Goal: Task Accomplishment & Management: Manage account settings

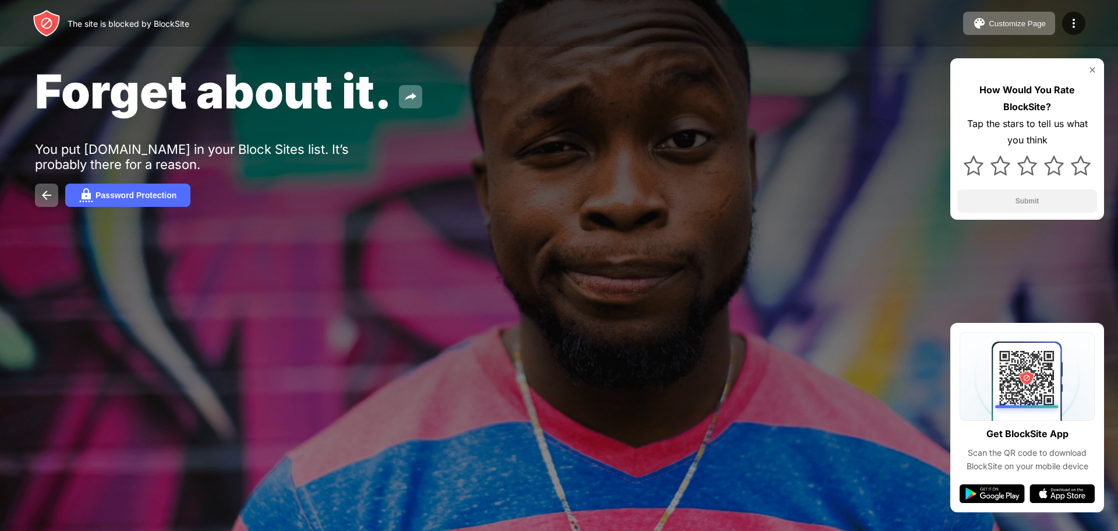
click at [563, 354] on div at bounding box center [559, 265] width 1118 height 531
click at [1091, 70] on img at bounding box center [1092, 69] width 9 height 9
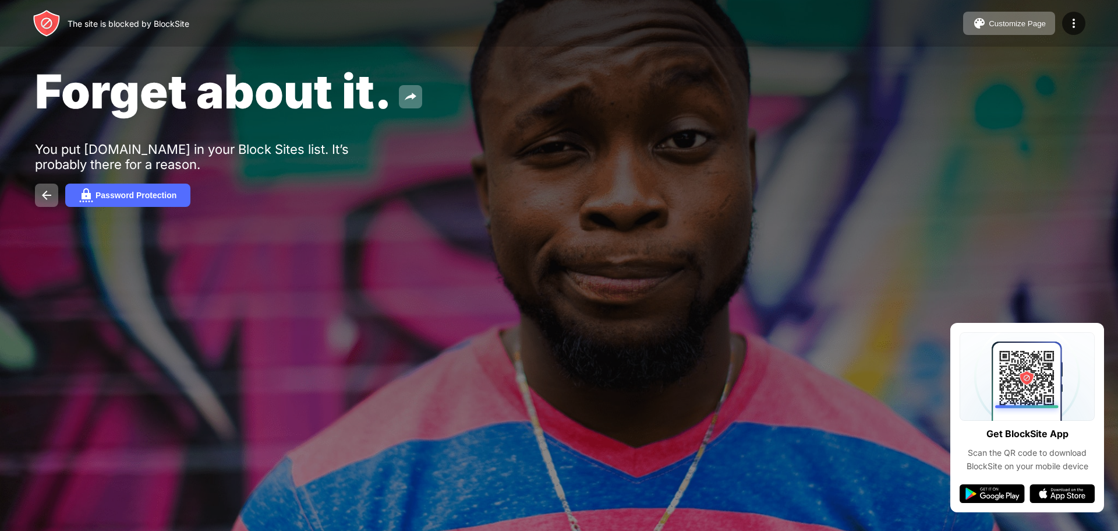
click at [844, 218] on div "Forget about it. You put youtube.com in your Block Sites list. It’s probably th…" at bounding box center [559, 135] width 1118 height 270
click at [718, 419] on div at bounding box center [559, 265] width 1118 height 531
click at [52, 194] on img at bounding box center [47, 195] width 14 height 14
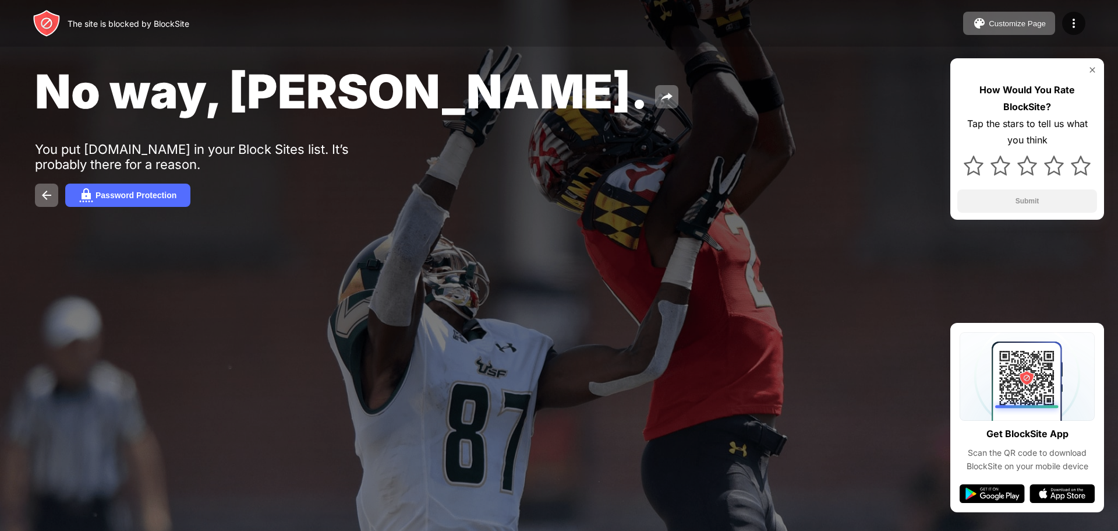
click at [838, 445] on div at bounding box center [559, 265] width 1118 height 531
click at [1095, 69] on img at bounding box center [1092, 69] width 9 height 9
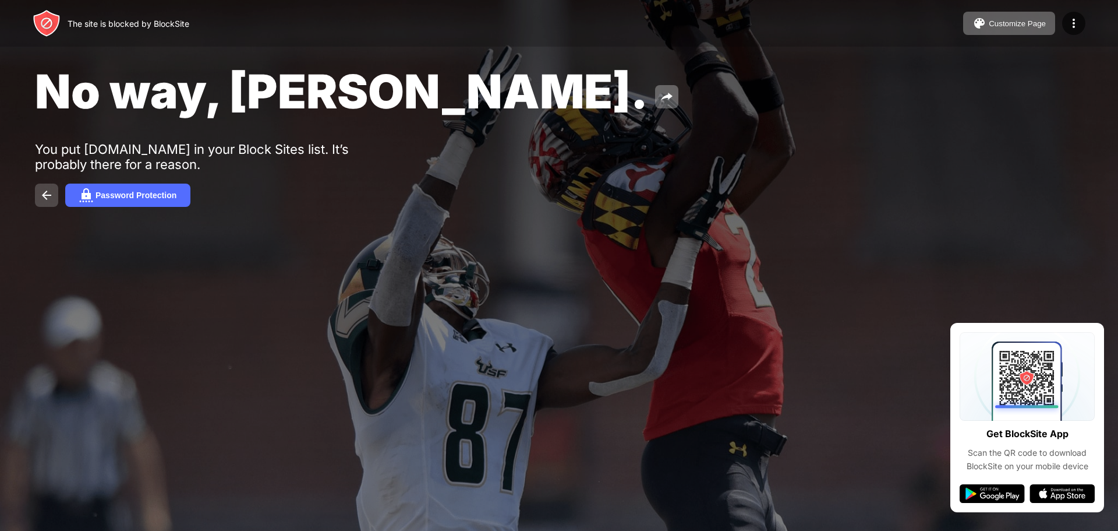
click at [43, 192] on img at bounding box center [47, 195] width 14 height 14
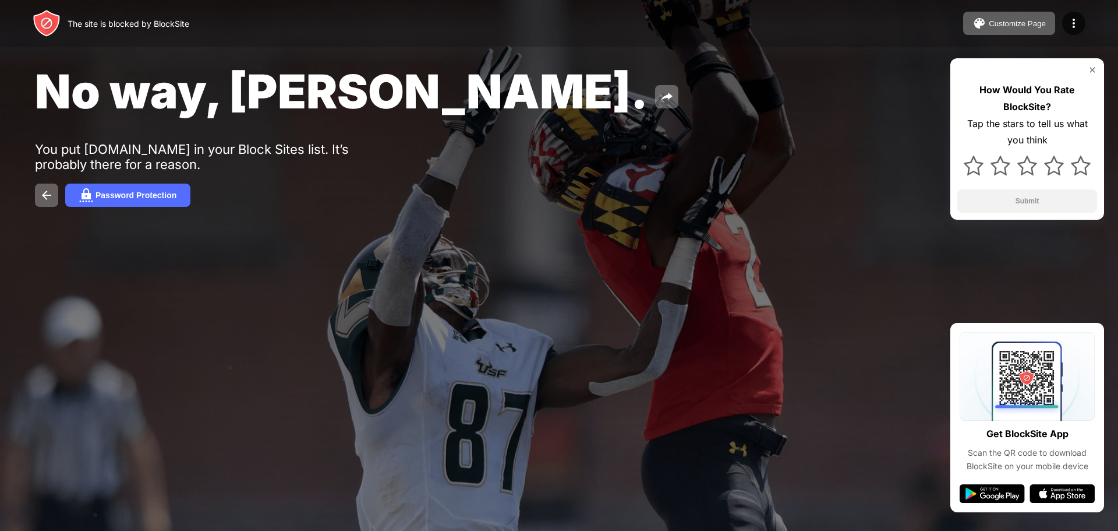
click at [1018, 378] on img at bounding box center [1027, 376] width 135 height 89
click at [1056, 379] on img at bounding box center [1027, 376] width 135 height 89
click at [972, 490] on img at bounding box center [992, 493] width 65 height 19
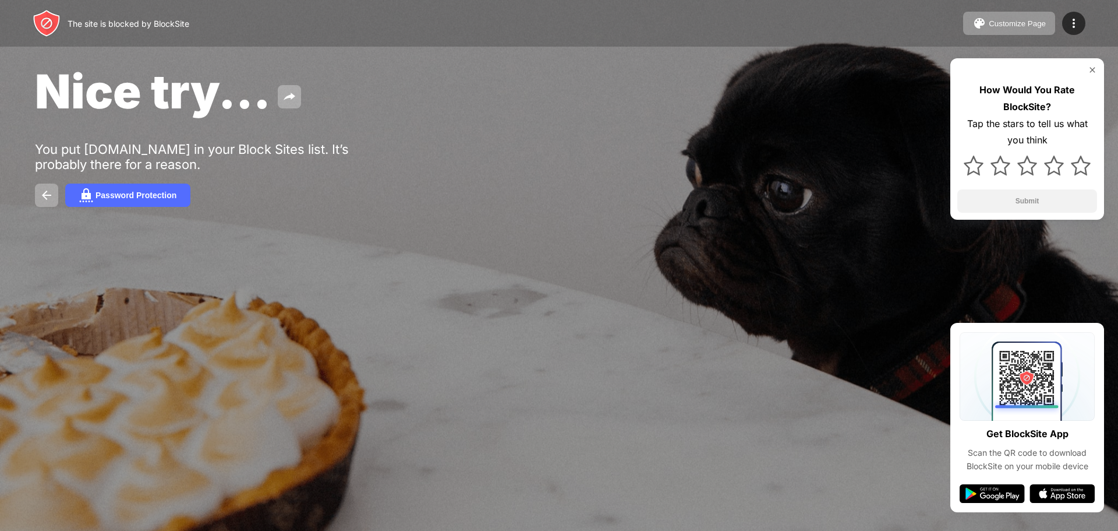
click at [618, 263] on div "Nice try... You put youtube.com in your Block Sites list. It’s probably there f…" at bounding box center [559, 135] width 1118 height 270
click at [1093, 69] on img at bounding box center [1092, 69] width 9 height 9
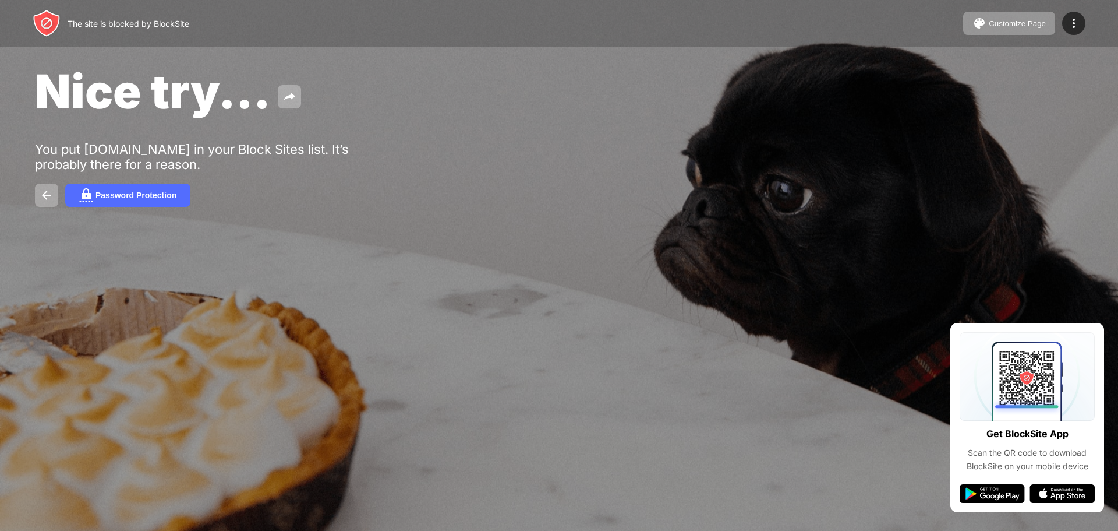
click at [1100, 326] on div "Get BlockSite App Scan the QR code to download BlockSite on your mobile device" at bounding box center [1028, 417] width 154 height 189
click at [429, 396] on div at bounding box center [559, 265] width 1118 height 531
click at [425, 260] on div "Nice try... You put youtube.com in your Block Sites list. It’s probably there f…" at bounding box center [559, 135] width 1118 height 270
click at [291, 96] on img at bounding box center [290, 97] width 14 height 14
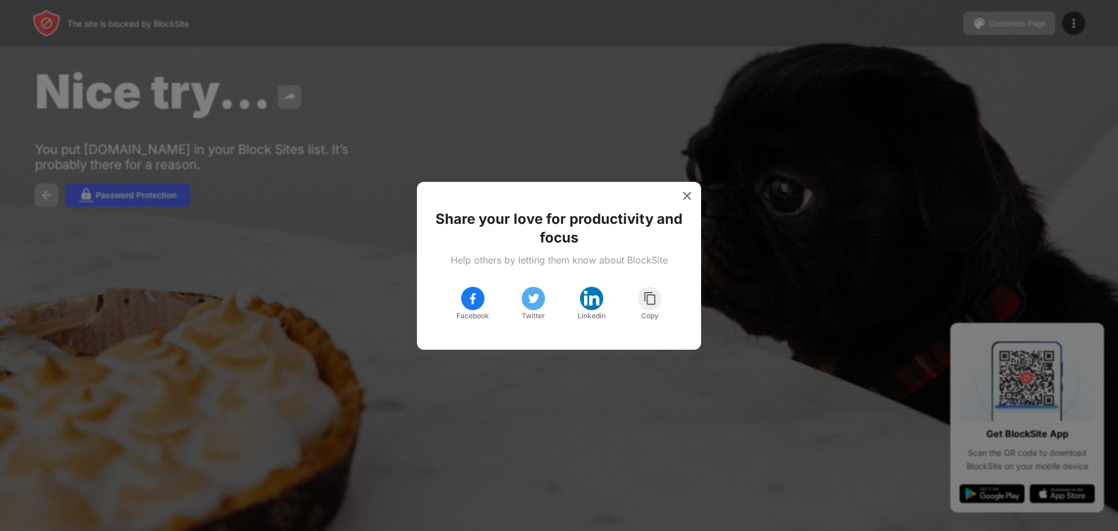
click at [546, 71] on div at bounding box center [559, 265] width 1118 height 531
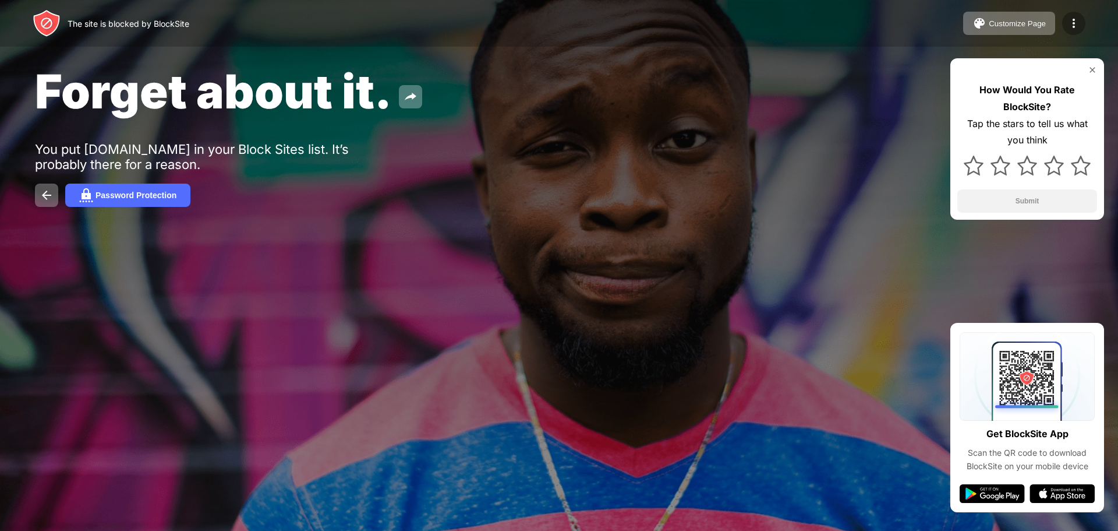
click at [1074, 19] on img at bounding box center [1074, 23] width 14 height 14
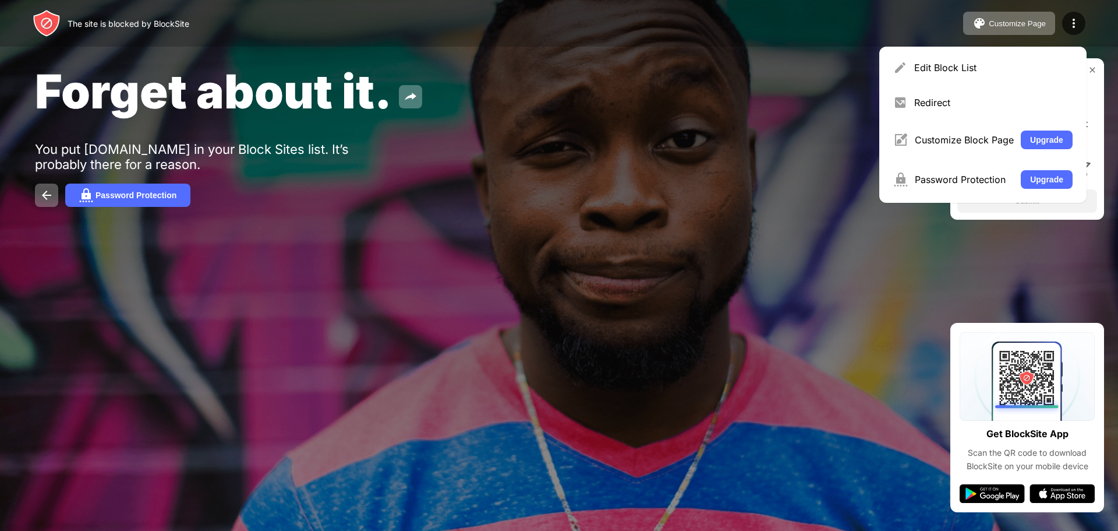
click at [807, 285] on div at bounding box center [559, 265] width 1118 height 531
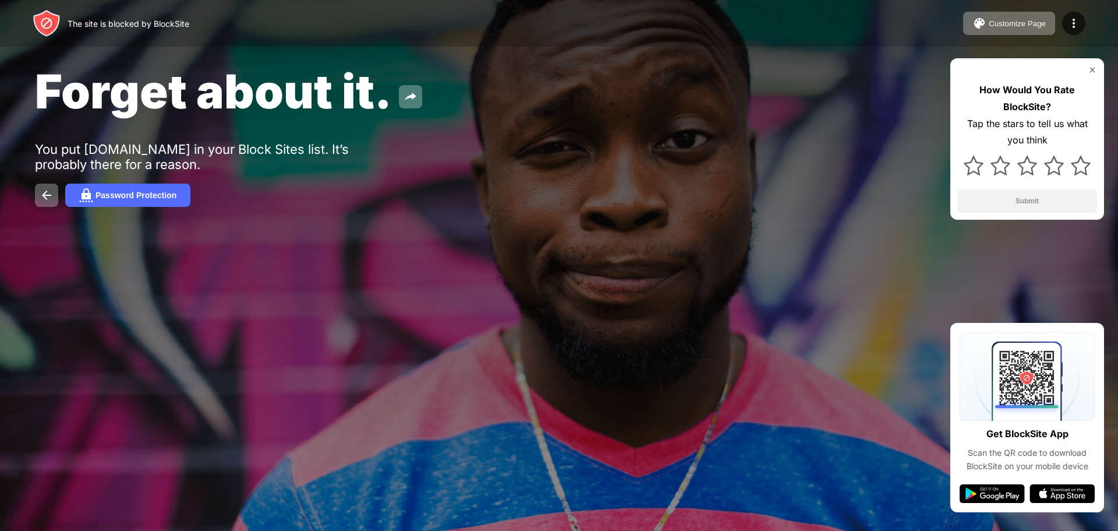
click at [1090, 67] on img at bounding box center [1092, 69] width 9 height 9
click at [267, 113] on span "Forget about it." at bounding box center [213, 91] width 357 height 57
click at [1073, 22] on img at bounding box center [1074, 23] width 14 height 14
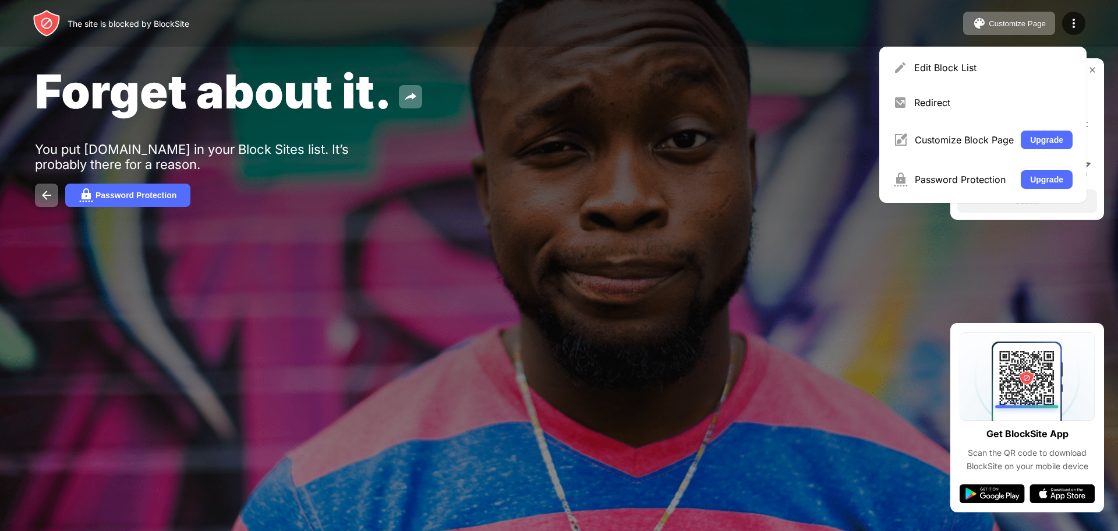
click at [985, 74] on div "Edit Block List" at bounding box center [983, 68] width 193 height 28
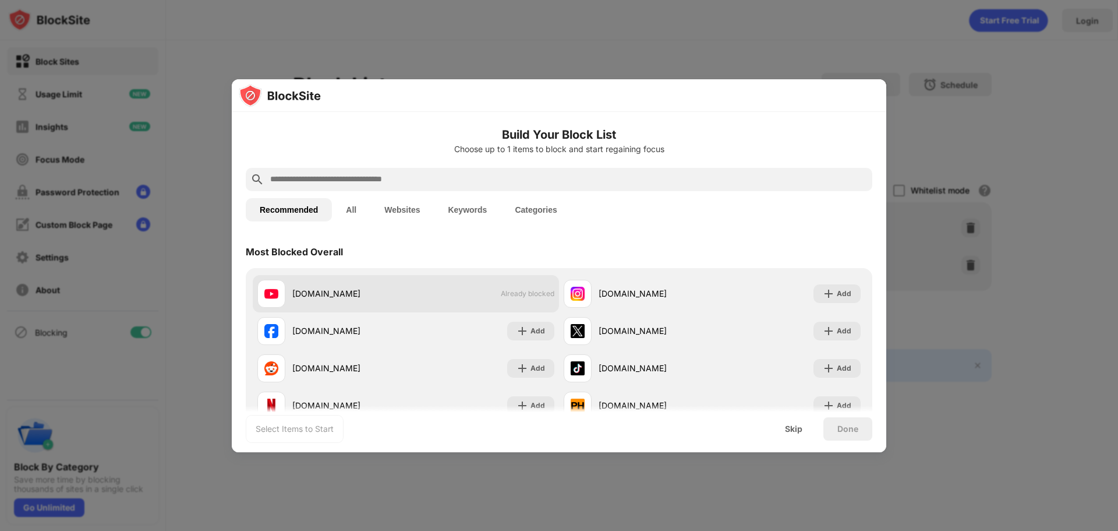
click at [340, 296] on div "youtube.com" at bounding box center [349, 293] width 114 height 12
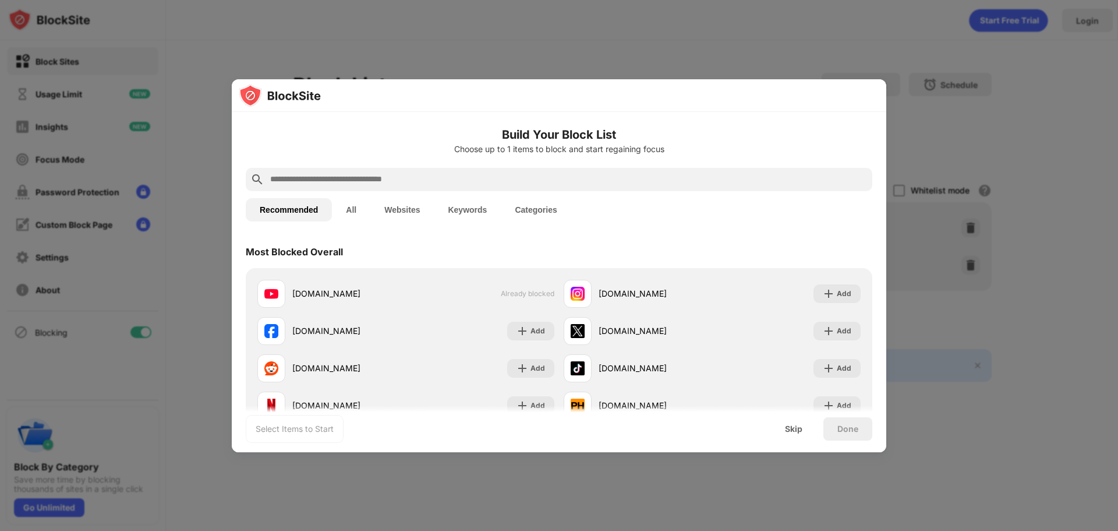
click at [574, 454] on div at bounding box center [559, 265] width 1118 height 531
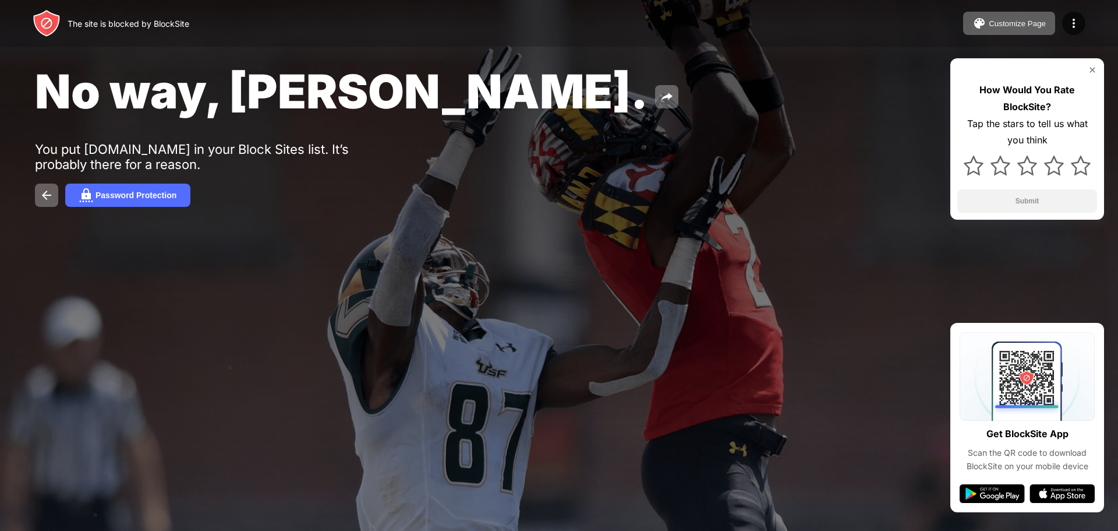
drag, startPoint x: 133, startPoint y: 110, endPoint x: 1093, endPoint y: 70, distance: 960.8
click at [1093, 70] on img at bounding box center [1092, 69] width 9 height 9
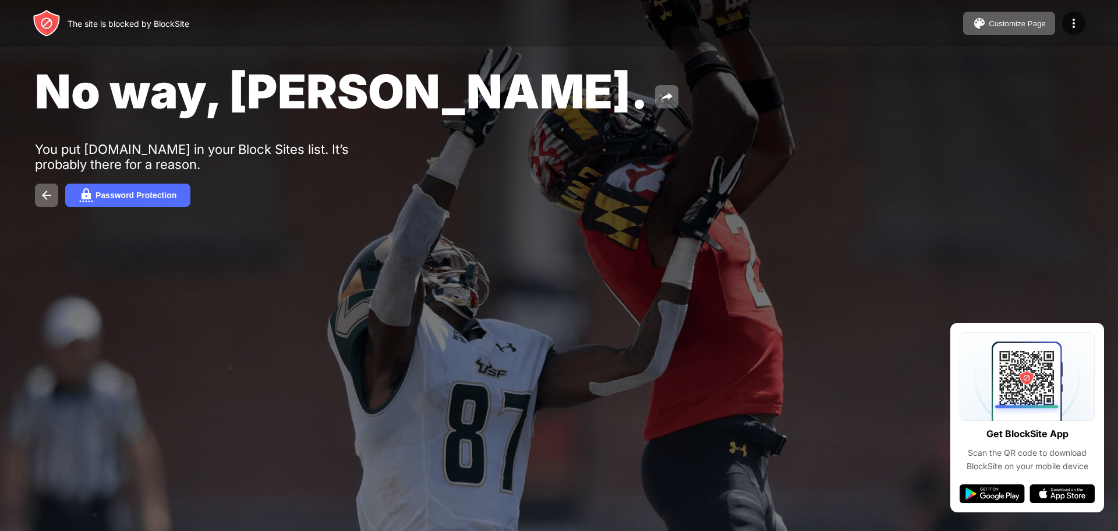
click at [1061, 498] on img at bounding box center [1062, 493] width 65 height 19
